Goal: Find specific page/section

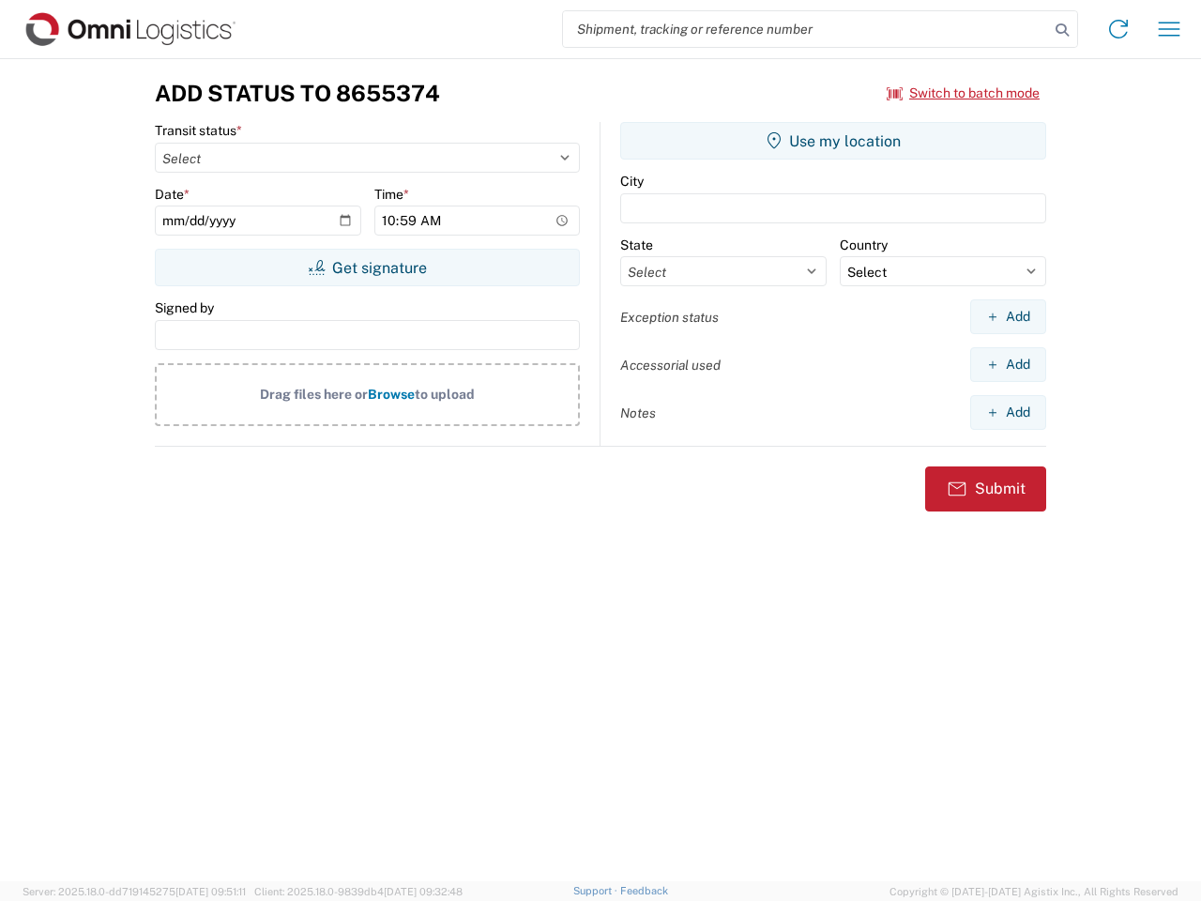
click at [806, 29] on input "search" at bounding box center [806, 29] width 486 height 36
click at [1062, 30] on icon at bounding box center [1062, 30] width 26 height 26
click at [1118, 29] on icon at bounding box center [1118, 29] width 30 height 30
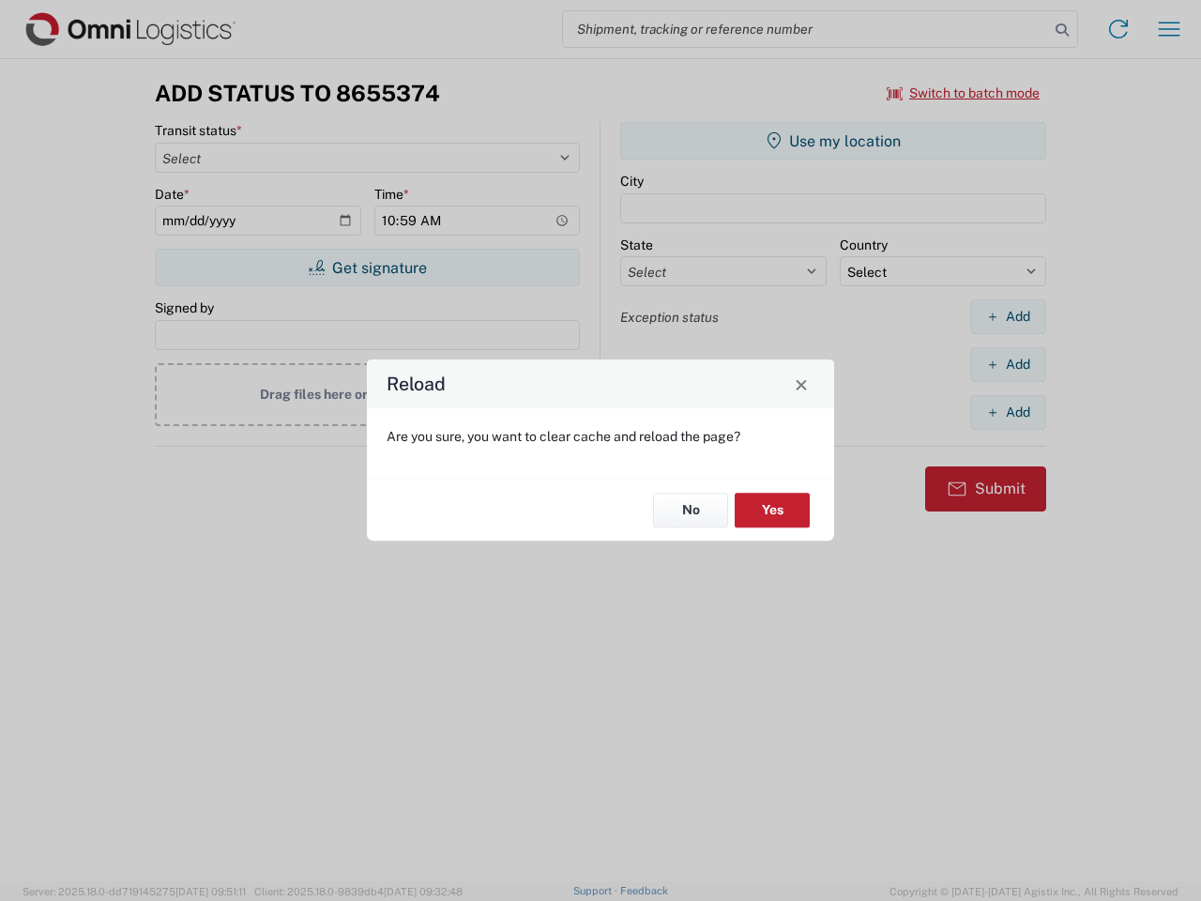
click at [963, 93] on div "Reload Are you sure, you want to clear cache and reload the page? No Yes" at bounding box center [600, 450] width 1201 height 901
click at [367, 267] on div "Reload Are you sure, you want to clear cache and reload the page? No Yes" at bounding box center [600, 450] width 1201 height 901
click at [833, 141] on div "Reload Are you sure, you want to clear cache and reload the page? No Yes" at bounding box center [600, 450] width 1201 height 901
click at [1008, 316] on div "Reload Are you sure, you want to clear cache and reload the page? No Yes" at bounding box center [600, 450] width 1201 height 901
click at [1008, 364] on div "Reload Are you sure, you want to clear cache and reload the page? No Yes" at bounding box center [600, 450] width 1201 height 901
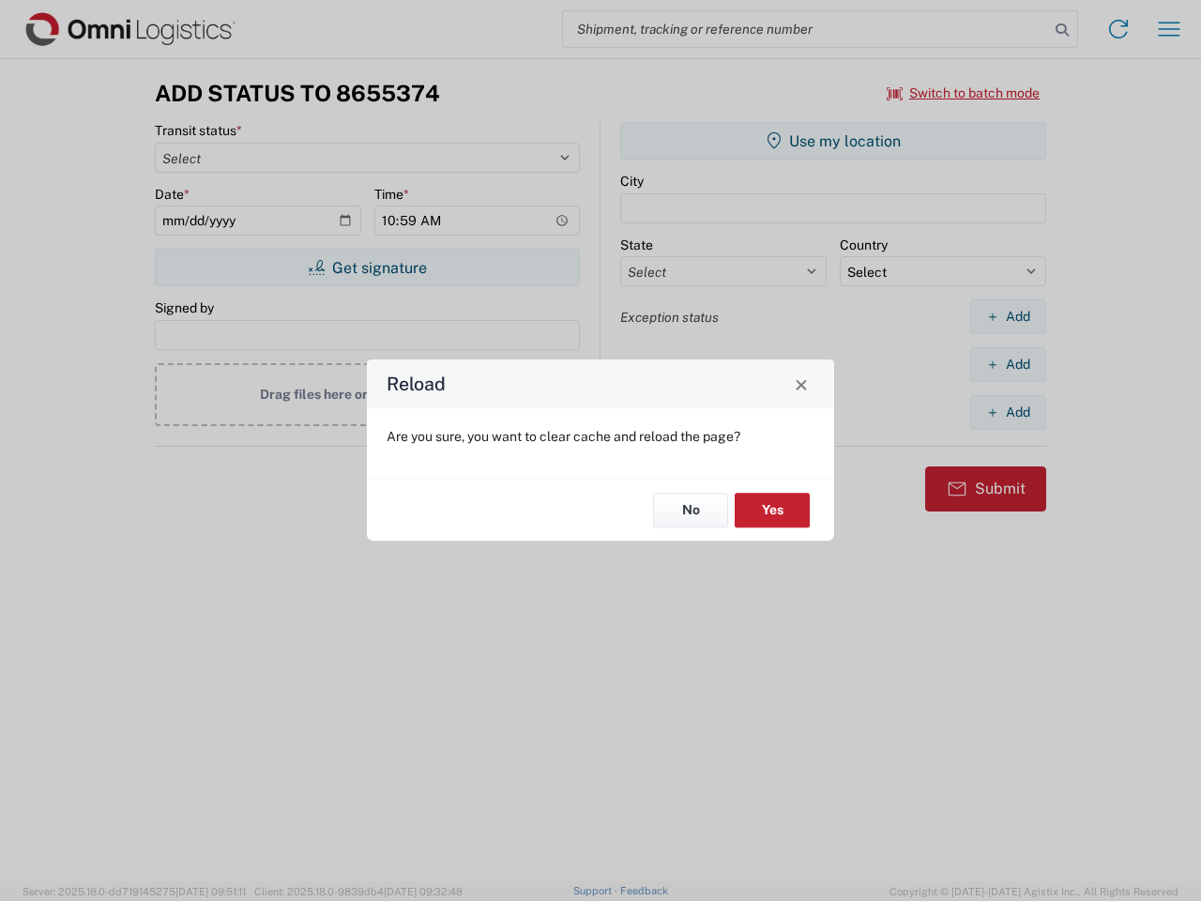
click at [1008, 412] on div "Reload Are you sure, you want to clear cache and reload the page? No Yes" at bounding box center [600, 450] width 1201 height 901
